Goal: Obtain resource: Download file/media

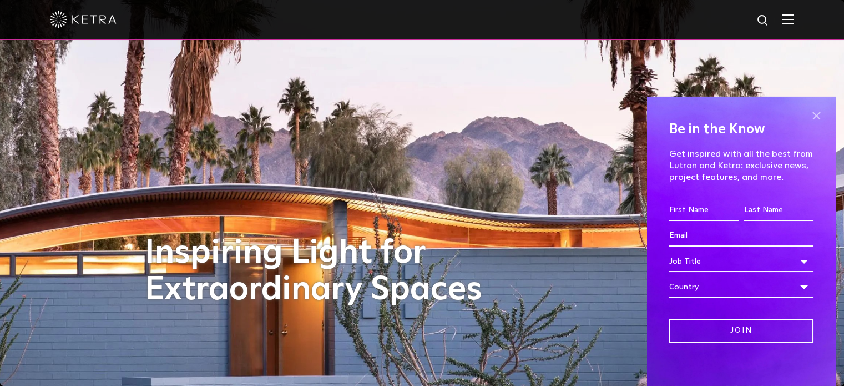
click at [808, 120] on span at bounding box center [816, 116] width 17 height 17
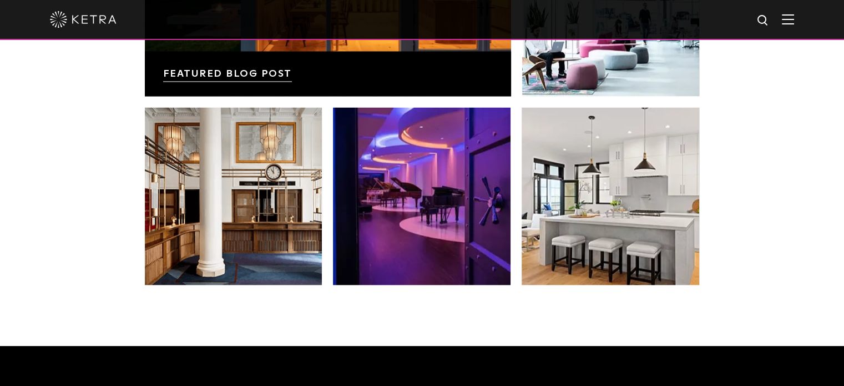
scroll to position [2067, 0]
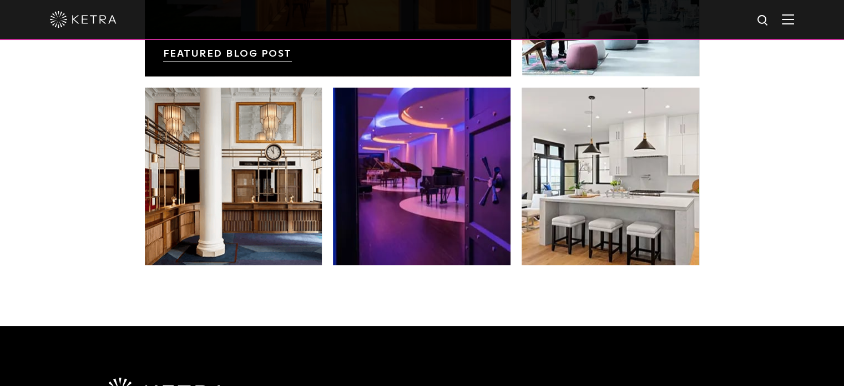
click at [791, 26] on div at bounding box center [422, 19] width 744 height 39
click at [794, 20] on img at bounding box center [788, 19] width 12 height 11
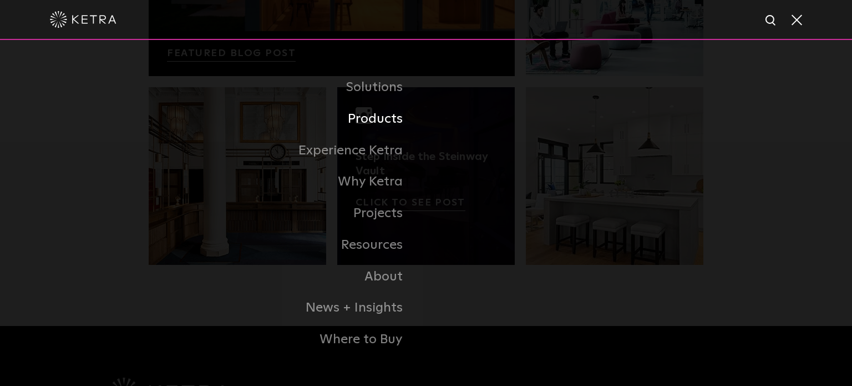
click at [383, 120] on link "Products" at bounding box center [287, 119] width 277 height 32
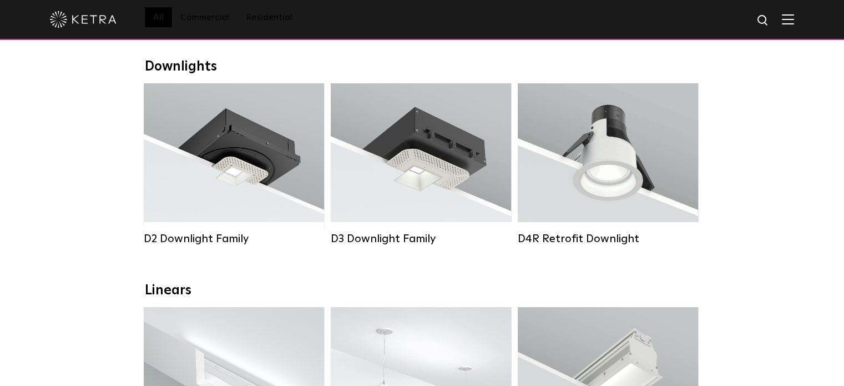
scroll to position [155, 0]
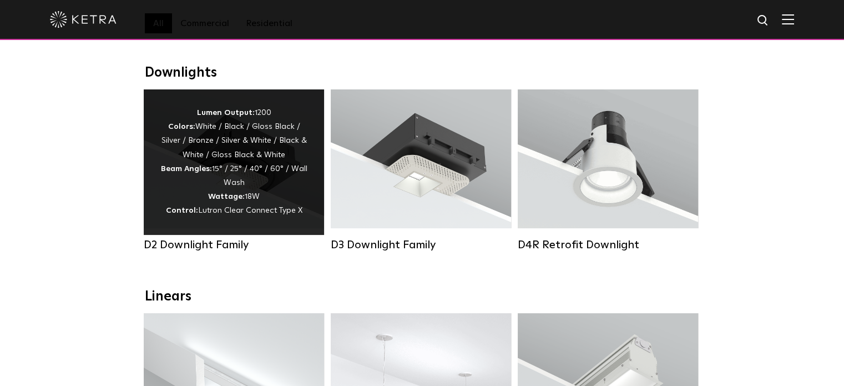
click at [215, 251] on div "D2 Downlight Family" at bounding box center [234, 244] width 180 height 13
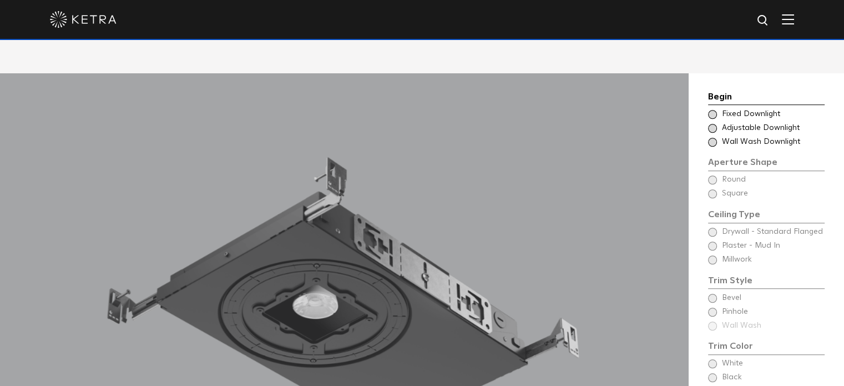
scroll to position [859, 0]
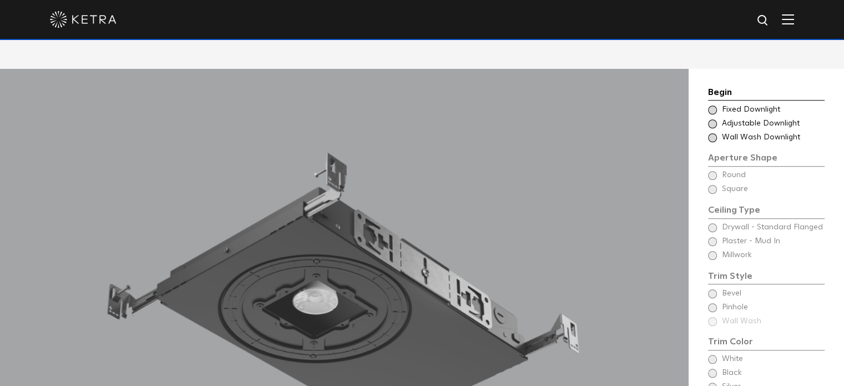
click at [713, 133] on span at bounding box center [712, 137] width 9 height 9
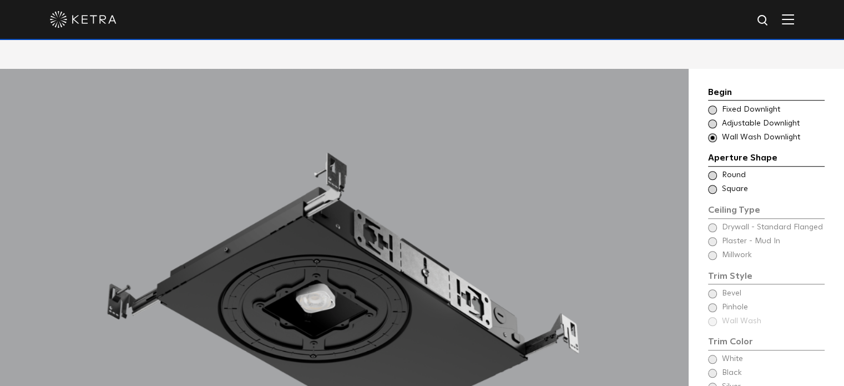
click at [712, 171] on span at bounding box center [712, 175] width 9 height 9
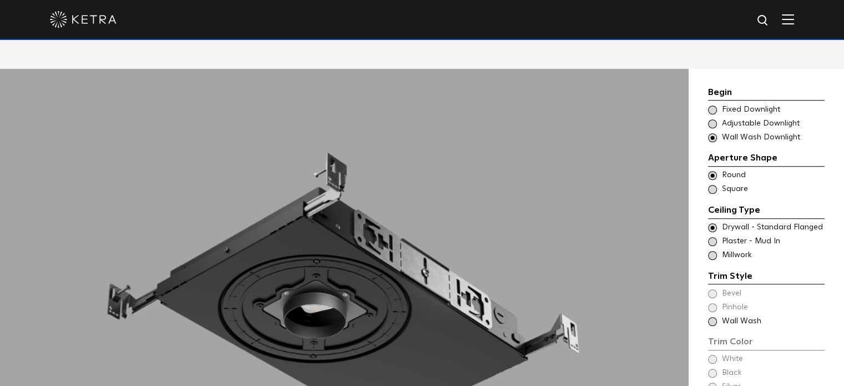
click at [710, 317] on span at bounding box center [712, 321] width 9 height 9
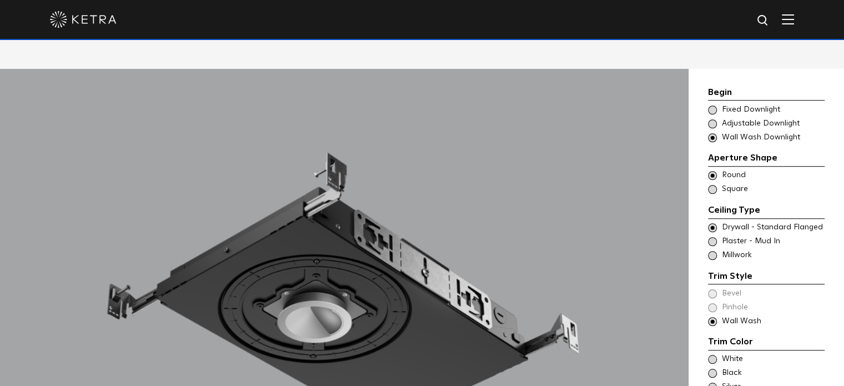
click at [711, 355] on span at bounding box center [712, 359] width 9 height 9
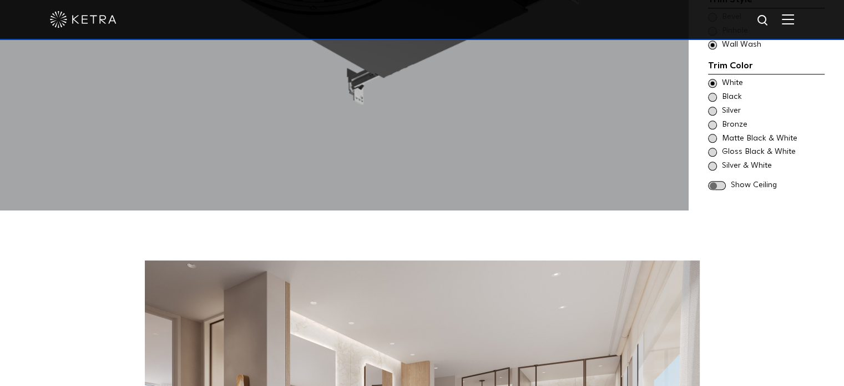
scroll to position [1288, 0]
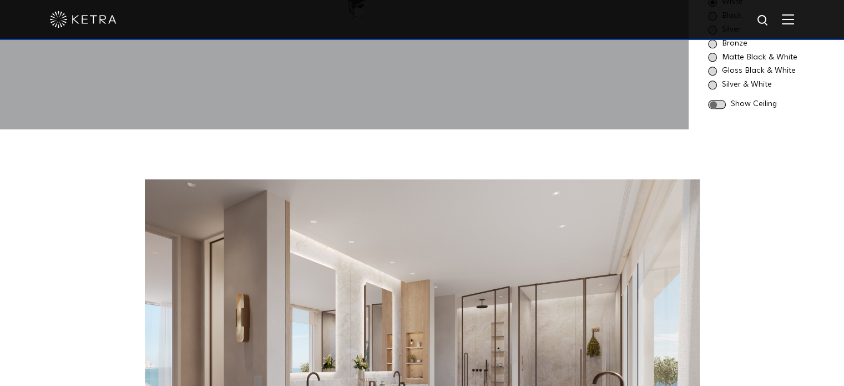
click at [720, 100] on span at bounding box center [717, 104] width 18 height 9
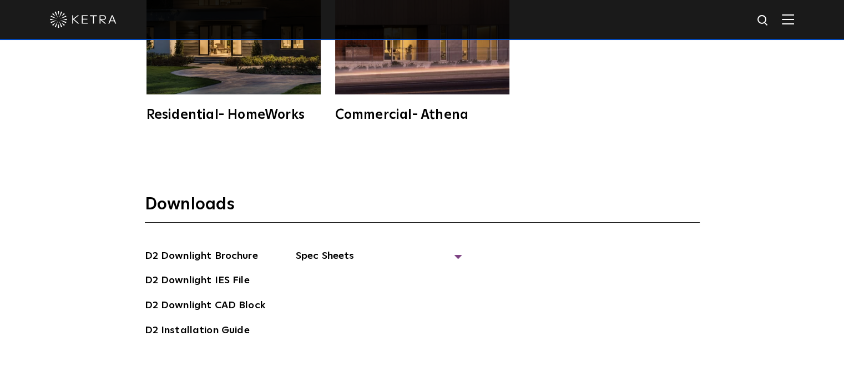
scroll to position [2798, 0]
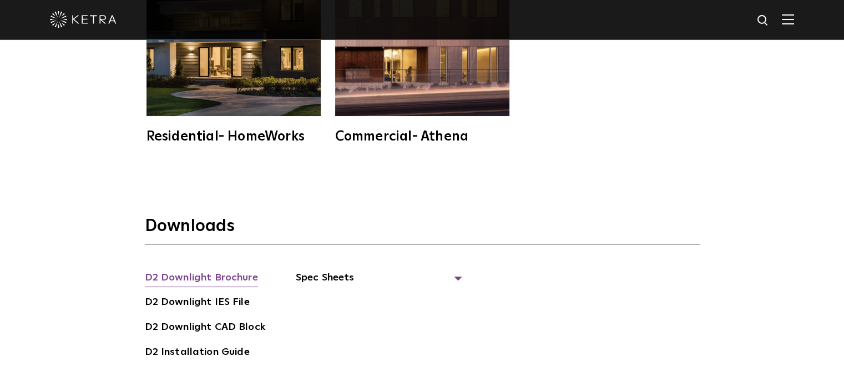
click at [185, 270] on link "D2 Downlight Brochure" at bounding box center [201, 279] width 113 height 18
